Goal: Consume media (video, audio): Consume media (video, audio)

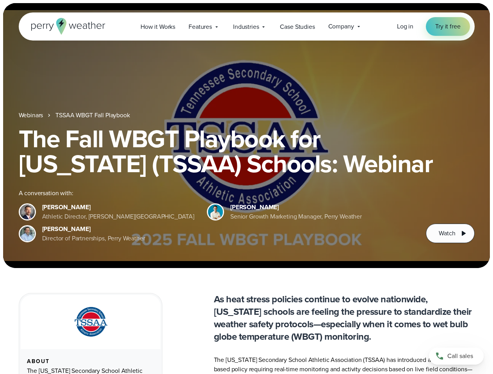
click at [246, 187] on div "The Fall WBGT Playbook for [US_STATE] (TSSAA) Schools: Webinar A conversation w…" at bounding box center [247, 184] width 456 height 117
click at [246, 27] on span "Industries" at bounding box center [246, 26] width 26 height 9
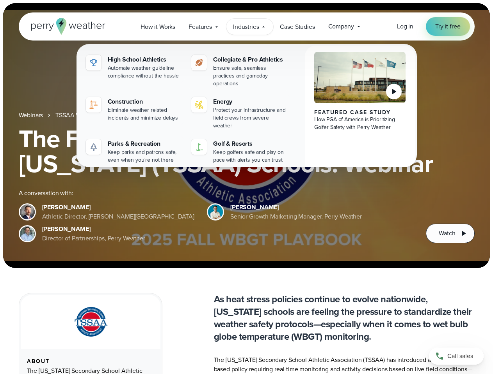
click at [246, 136] on h1 "The Fall WBGT Playbook for [US_STATE] (TSSAA) Schools: Webinar" at bounding box center [247, 151] width 456 height 50
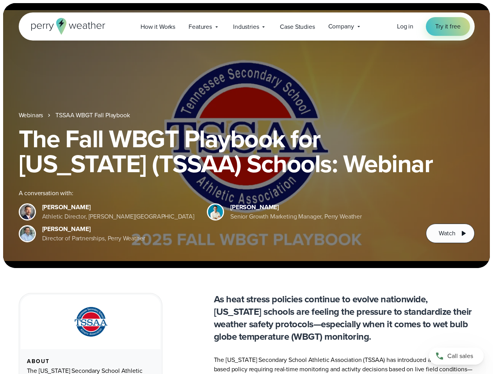
click at [93, 115] on link "TSSAA WBGT Fall Playbook" at bounding box center [92, 115] width 74 height 9
click at [450, 234] on span "Watch" at bounding box center [446, 233] width 16 height 9
